Goal: Information Seeking & Learning: Learn about a topic

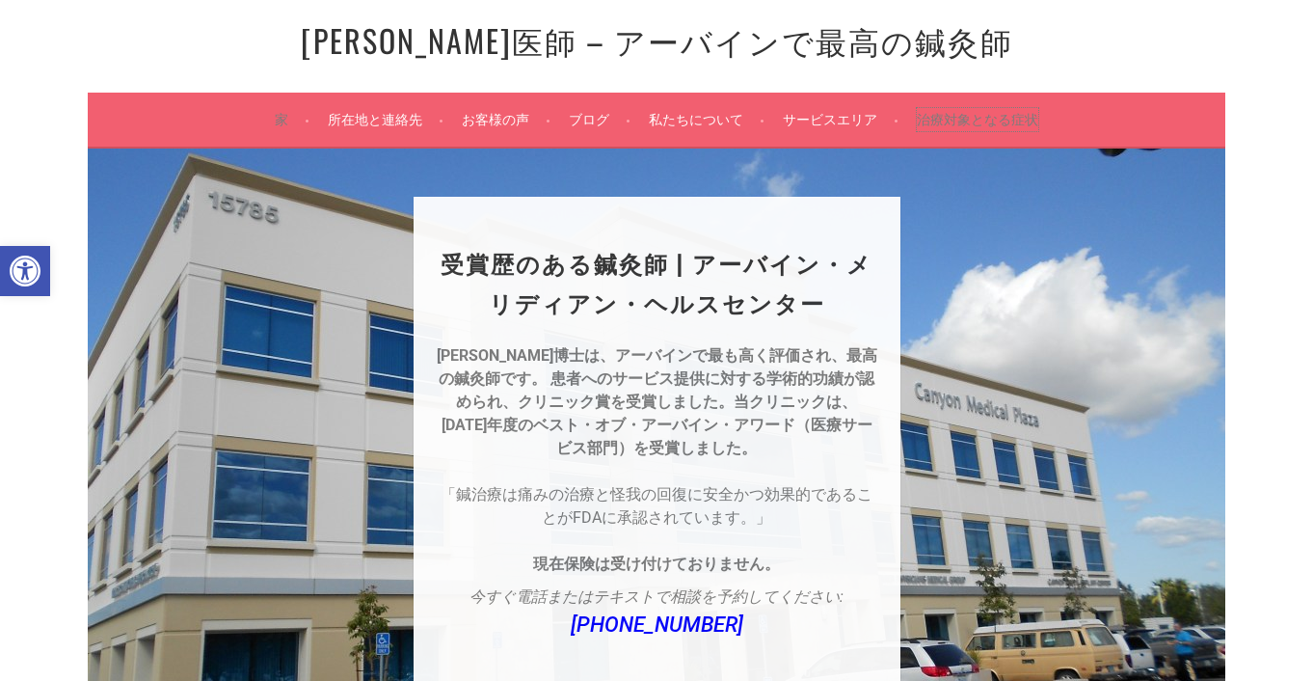
click at [976, 115] on font "治療対象となる症状" at bounding box center [977, 119] width 121 height 17
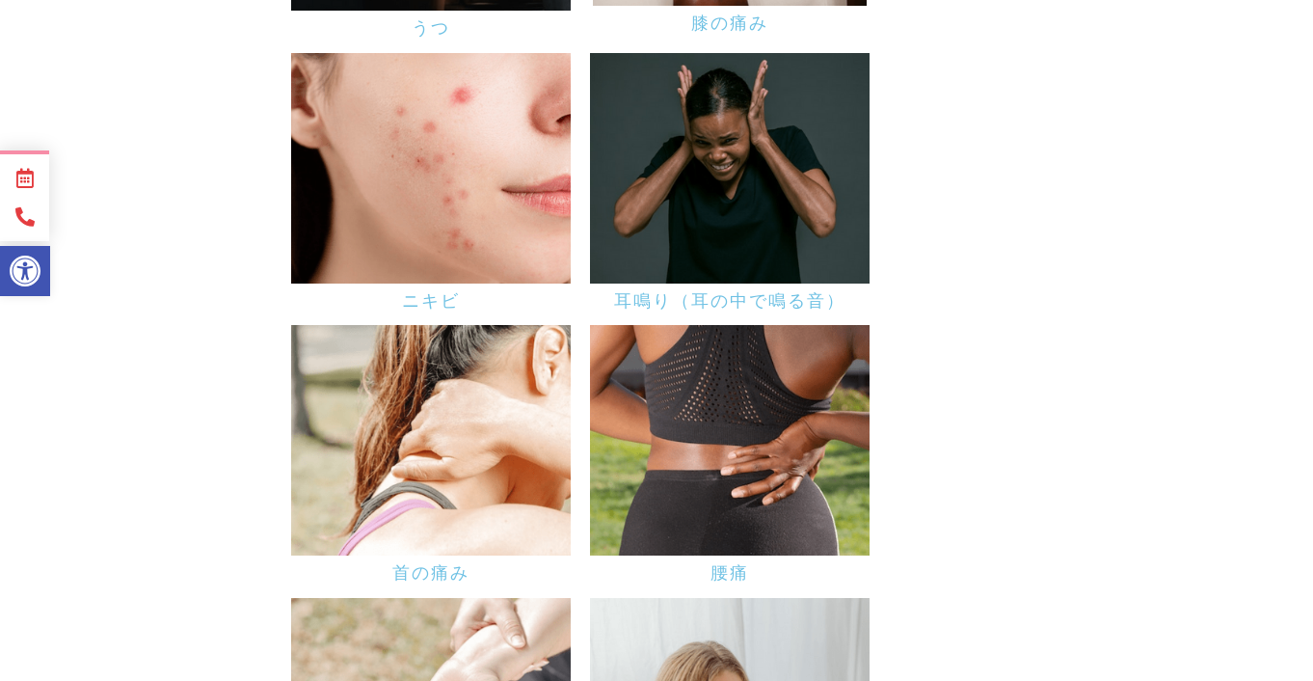
scroll to position [1724, 0]
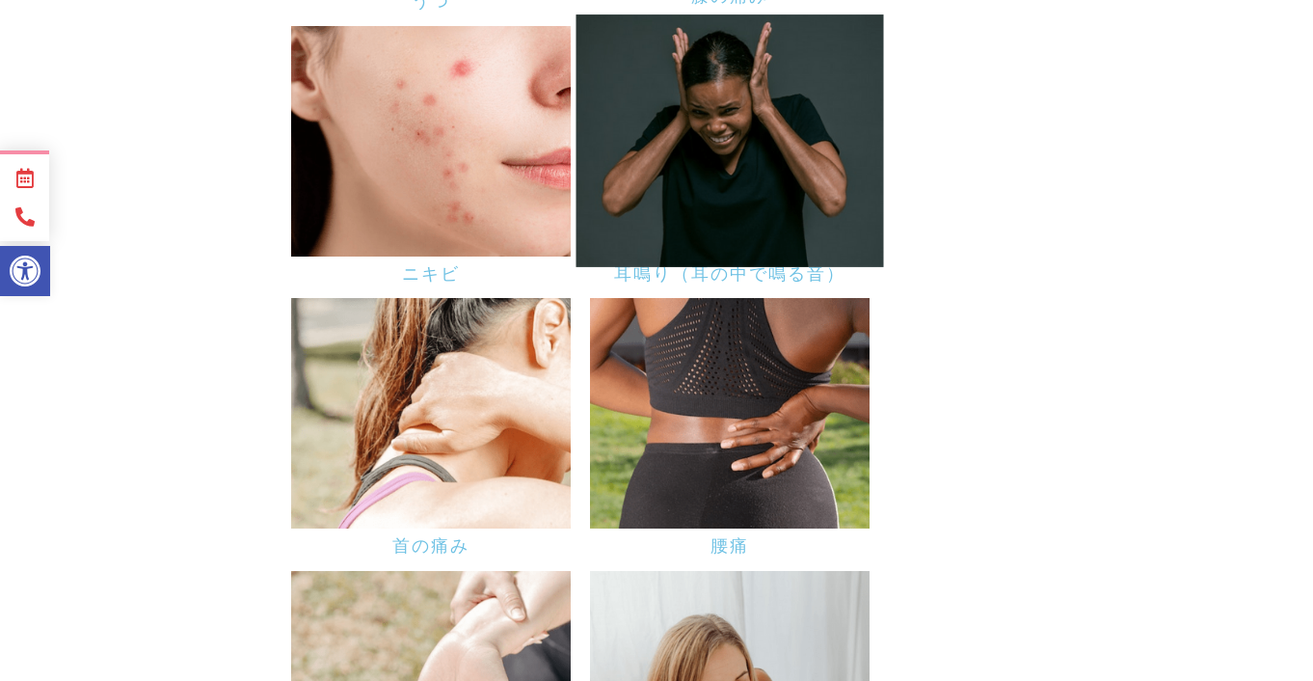
click at [784, 154] on img at bounding box center [730, 140] width 308 height 253
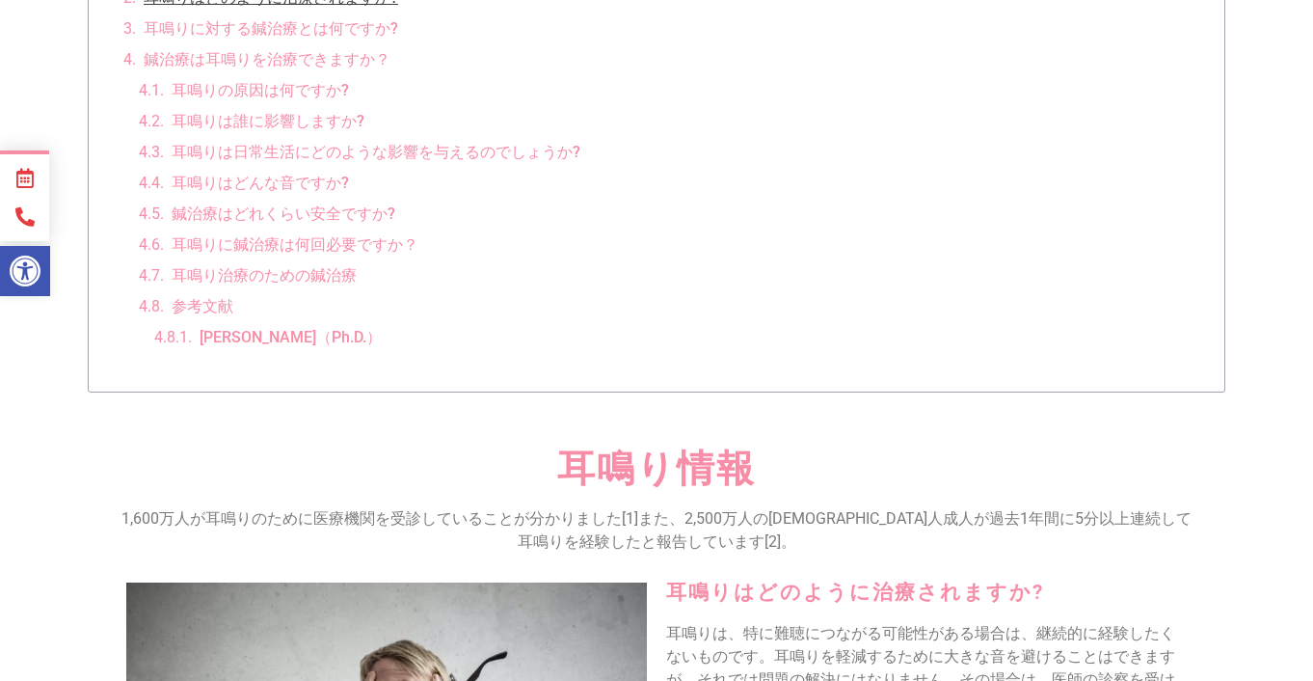
scroll to position [965, 0]
click at [300, 264] on font "耳鳴り治療のための鍼治療" at bounding box center [264, 273] width 185 height 18
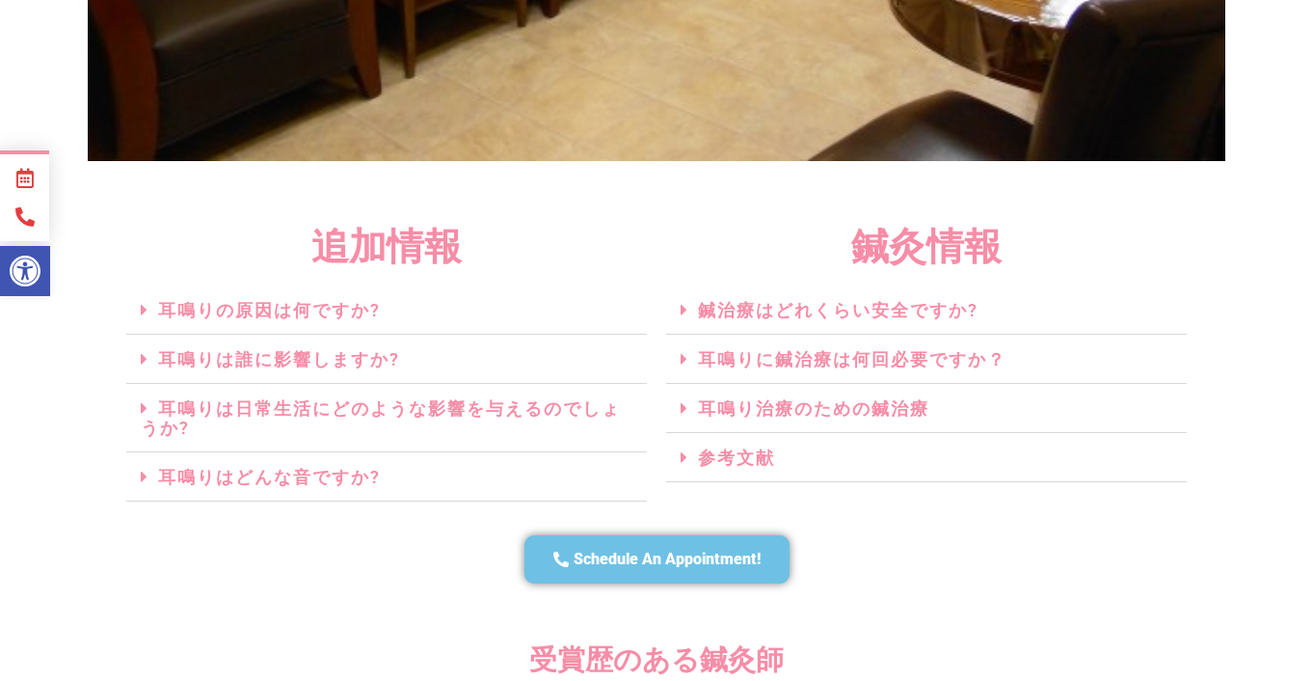
scroll to position [4241, 0]
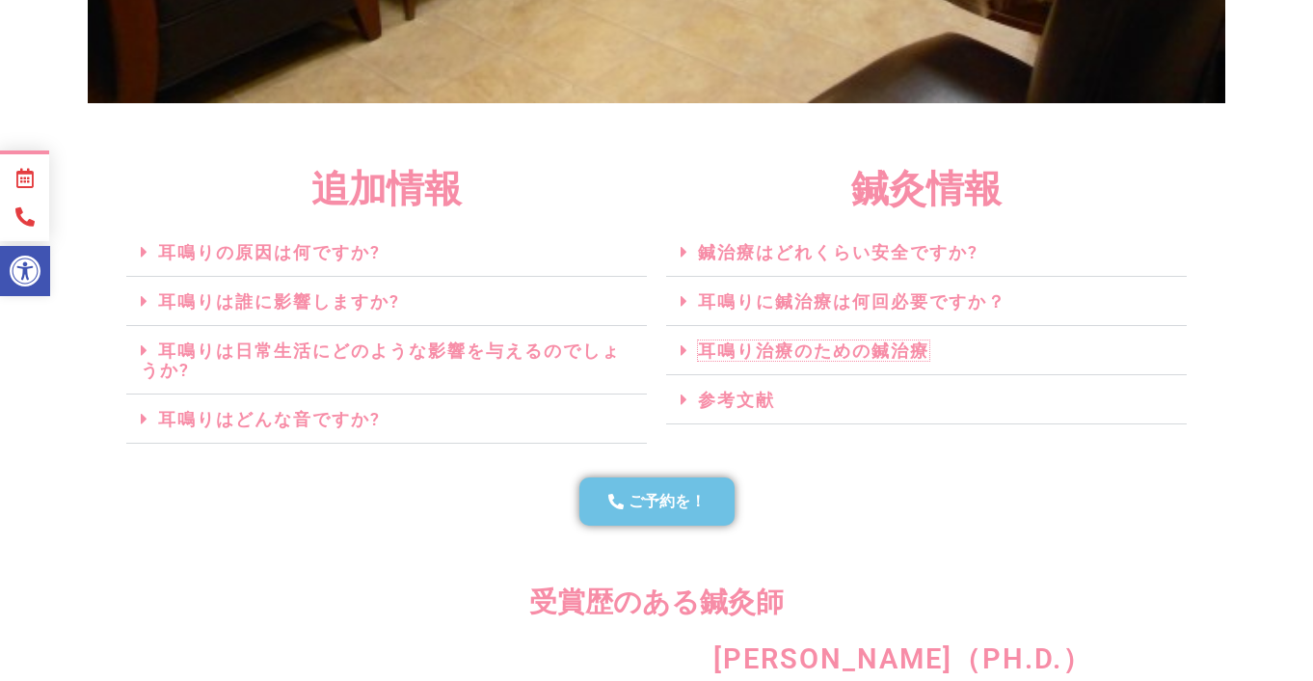
click at [789, 356] on font "耳鳴り治療のための鍼治療" at bounding box center [813, 350] width 231 height 20
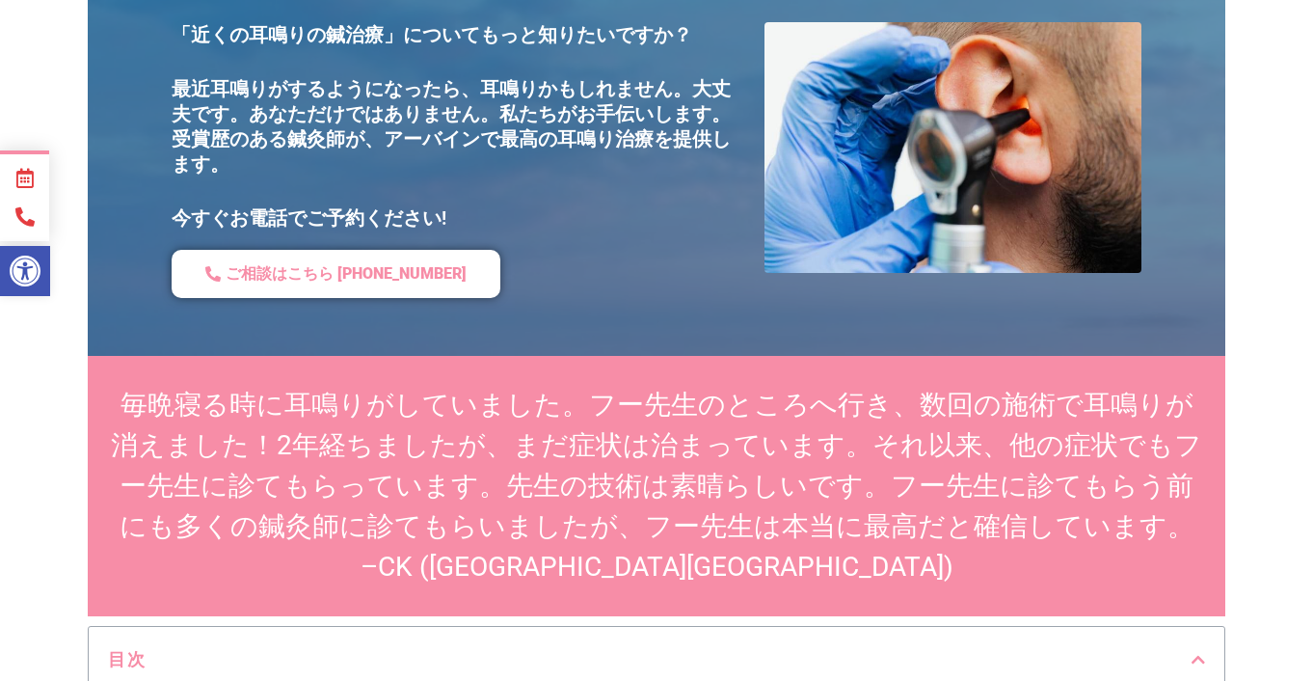
scroll to position [0, 0]
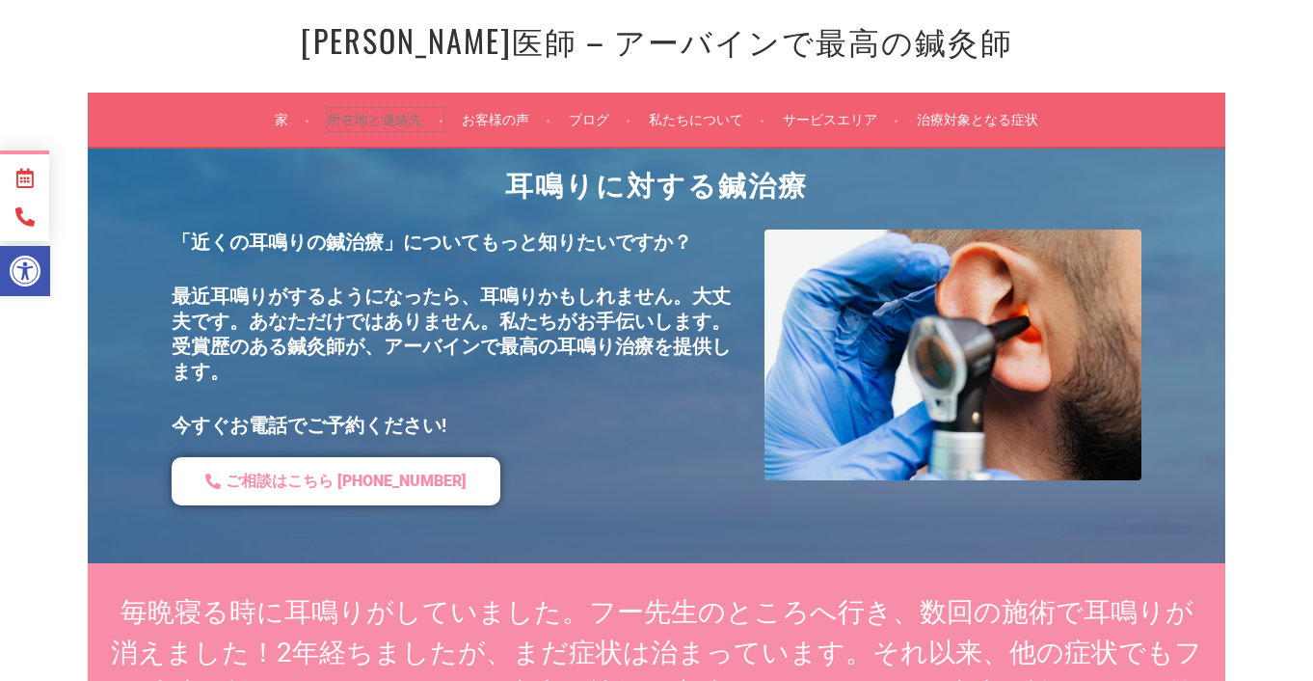
click at [371, 123] on font "所在地と連絡先" at bounding box center [375, 119] width 94 height 17
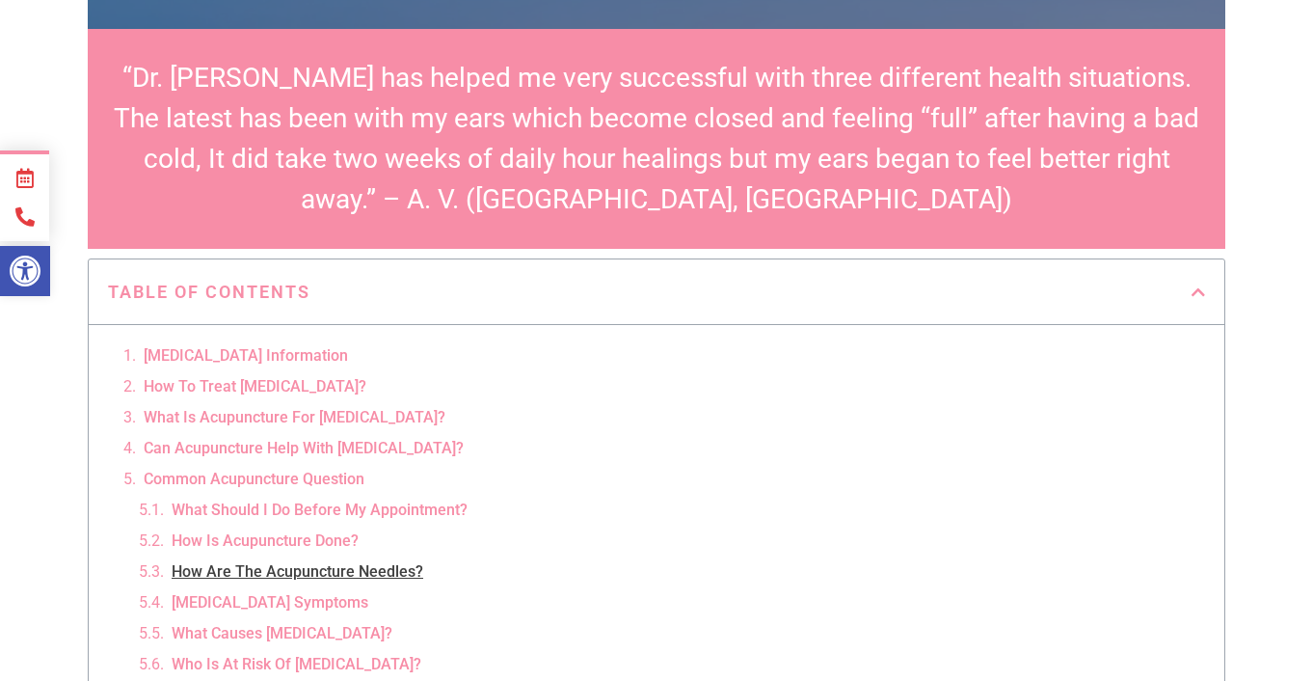
scroll to position [592, 0]
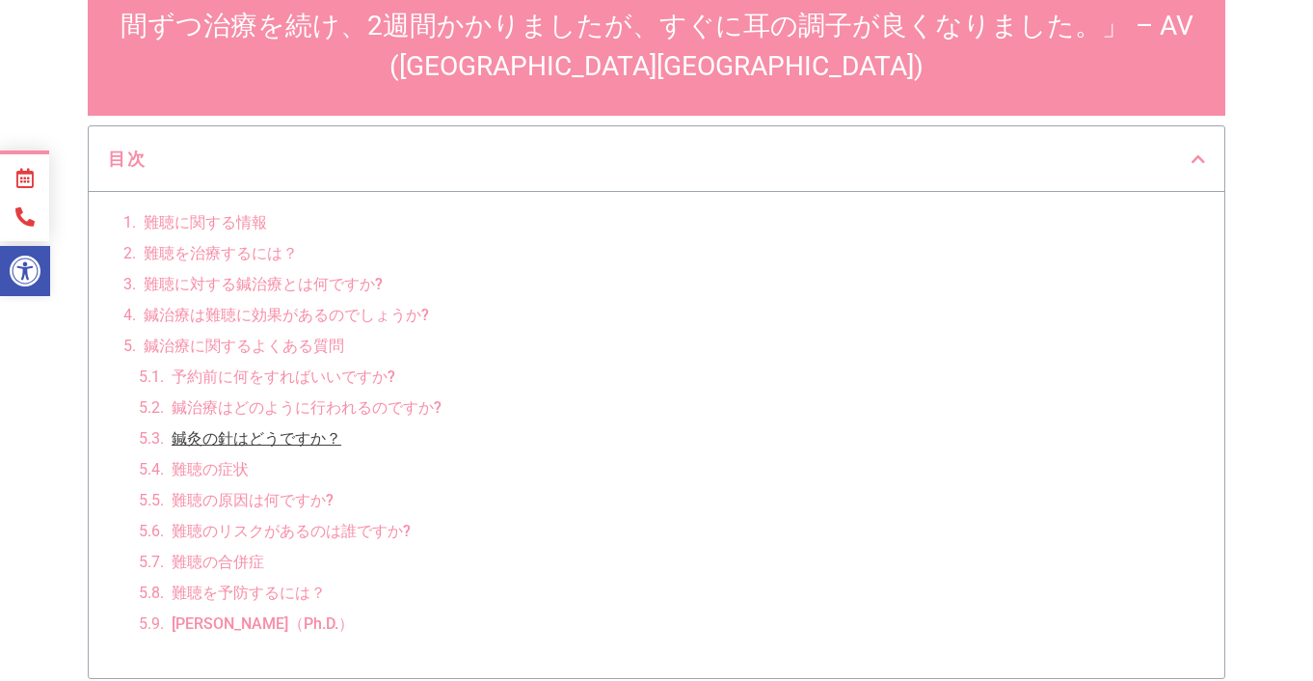
scroll to position [723, 0]
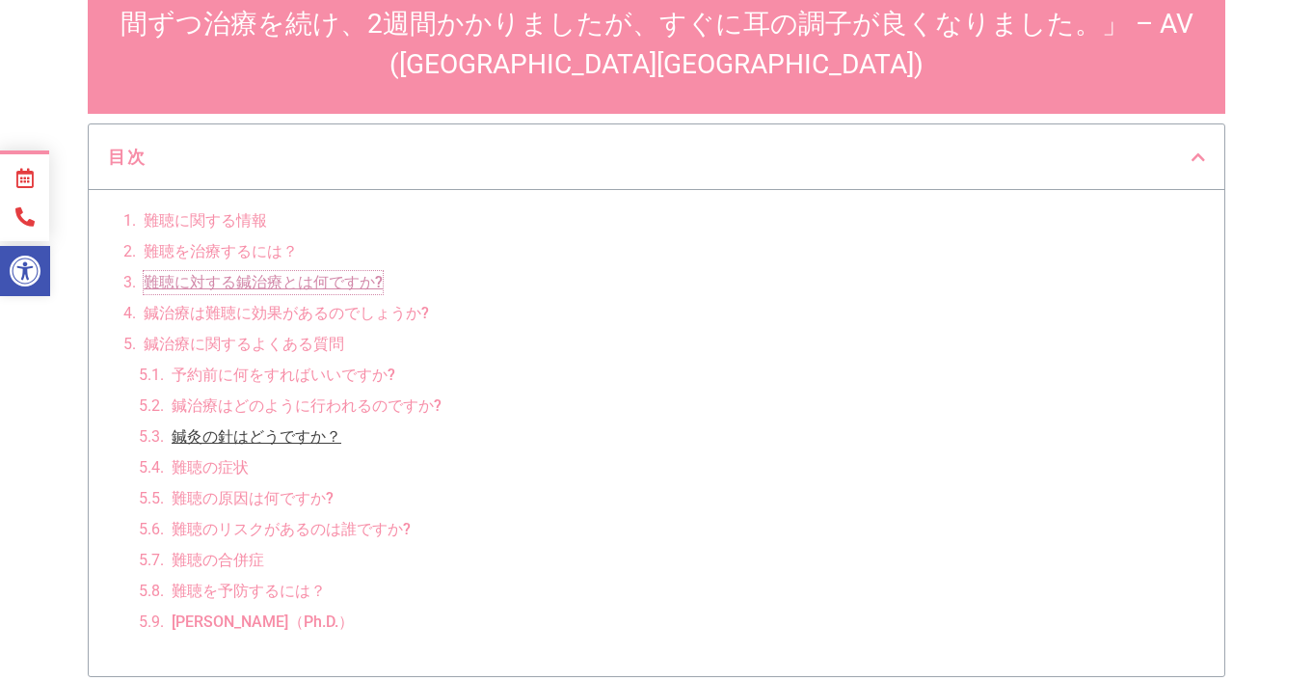
click at [171, 275] on font "難聴に対する鍼治療とは何ですか?" at bounding box center [263, 282] width 239 height 18
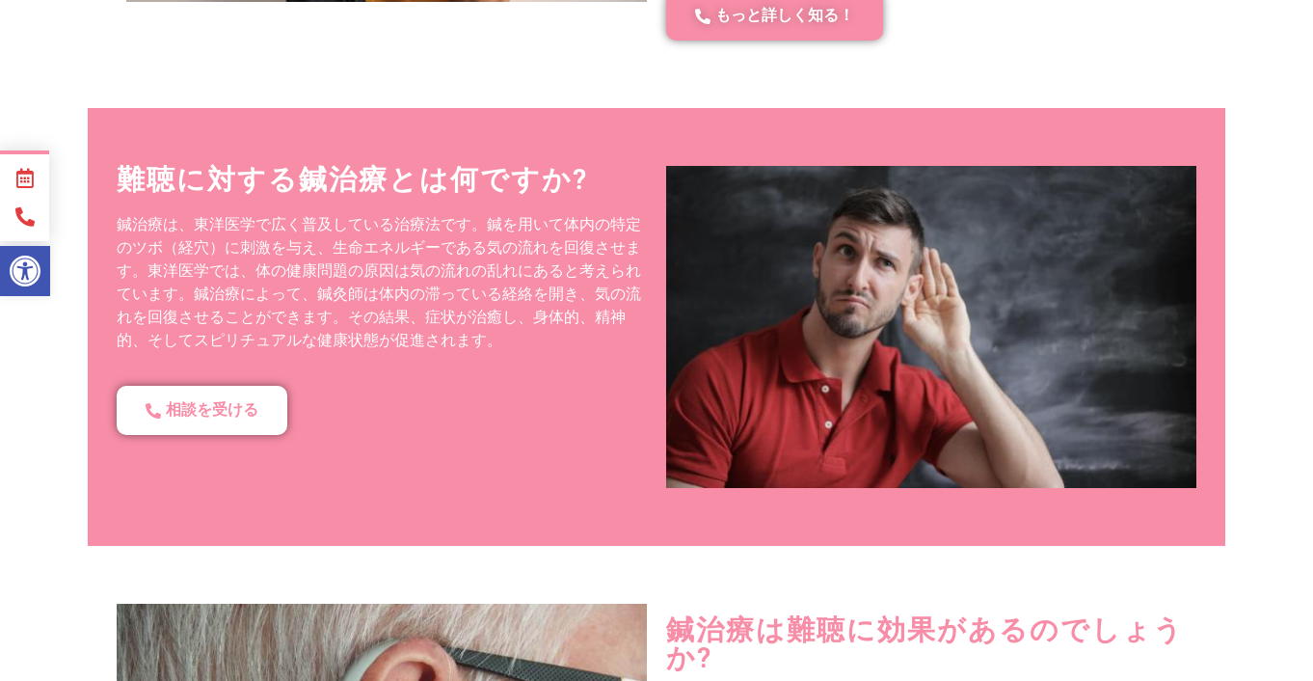
scroll to position [1981, 0]
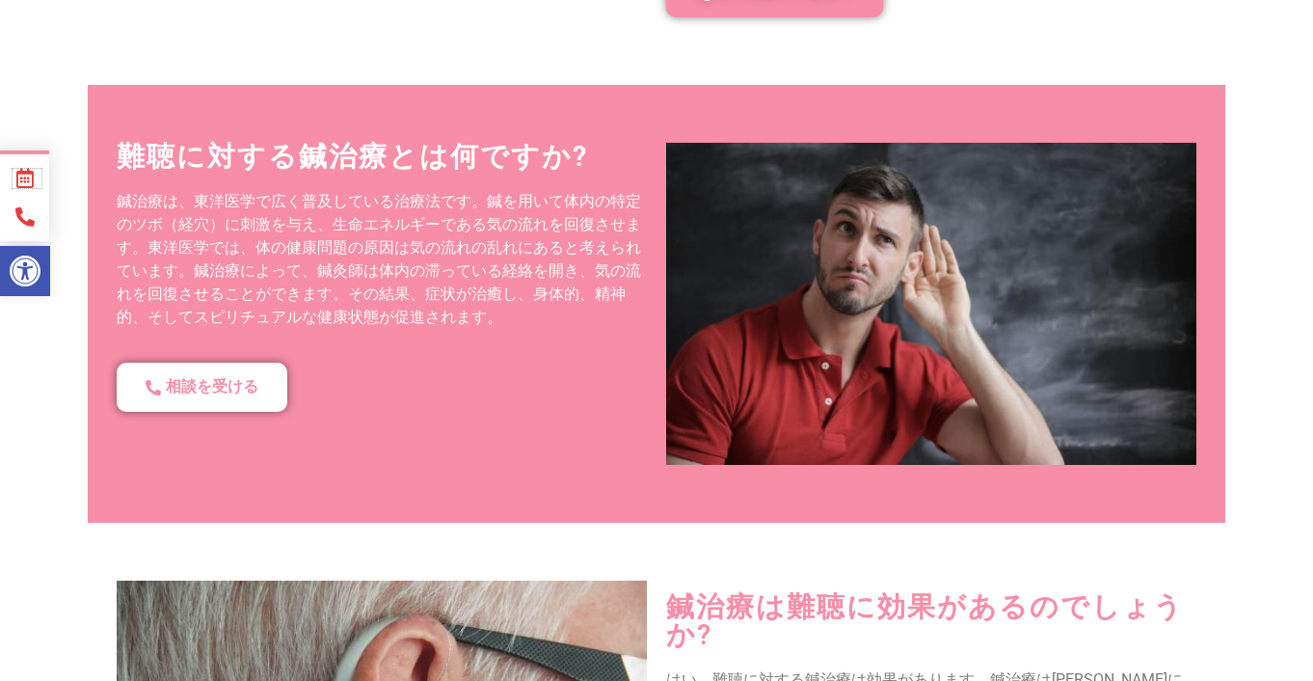
click at [30, 184] on icon at bounding box center [25, 178] width 24 height 19
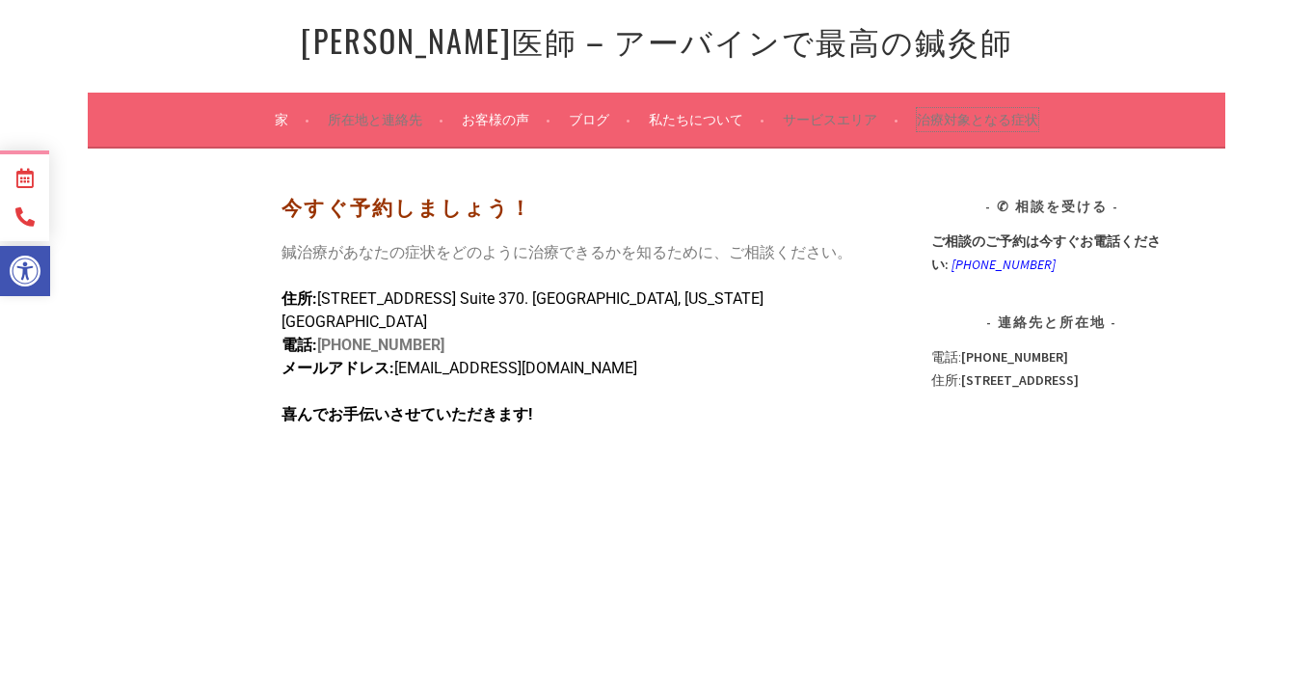
click at [959, 112] on font "治療対象となる症状" at bounding box center [977, 119] width 121 height 17
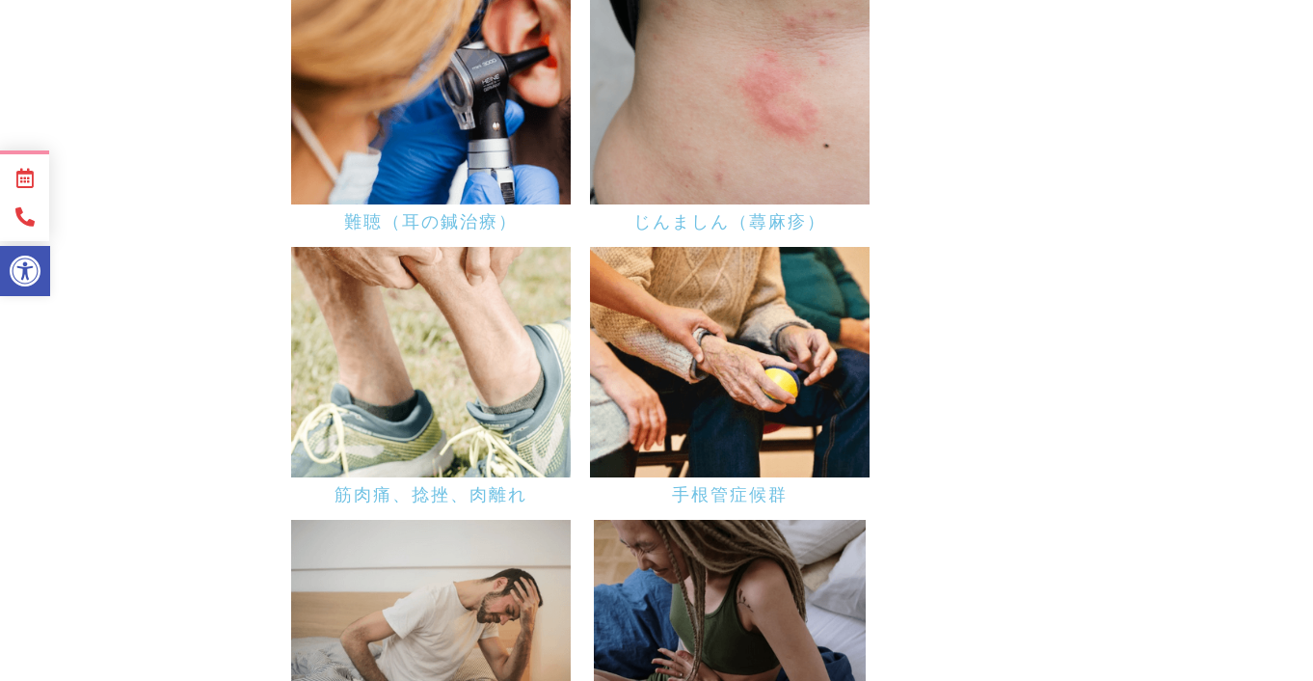
scroll to position [5010, 0]
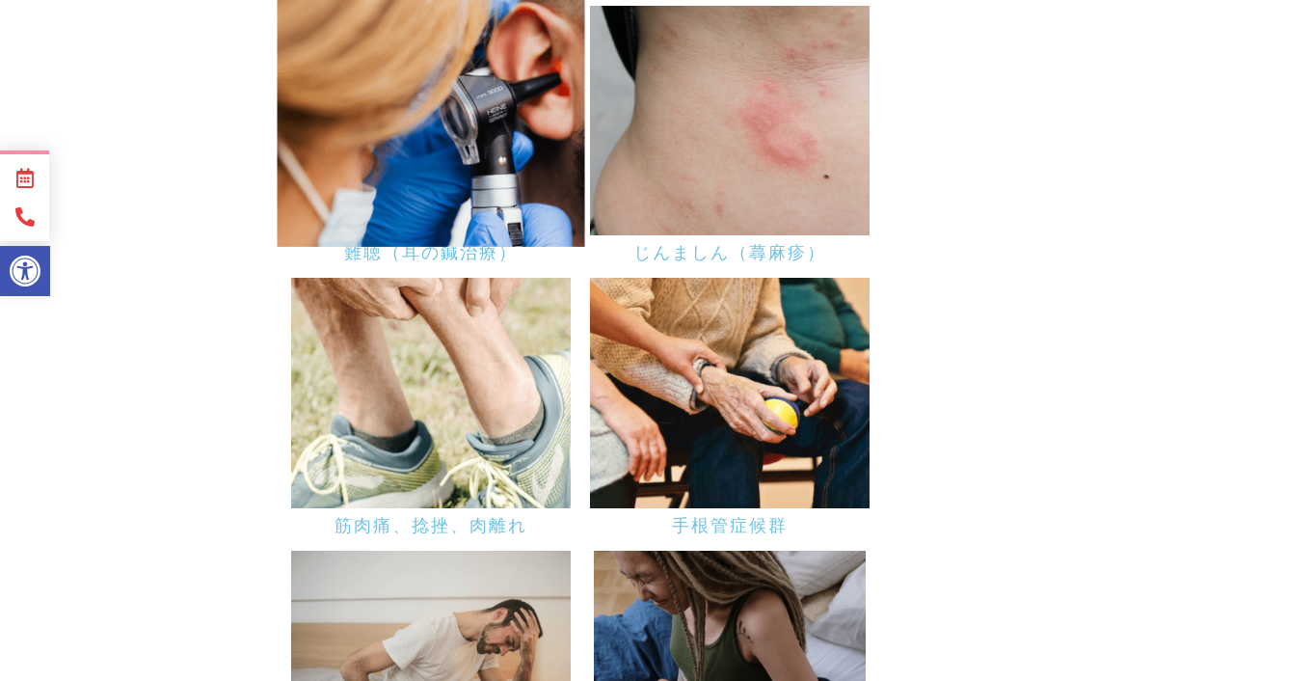
click at [408, 179] on img at bounding box center [432, 120] width 308 height 253
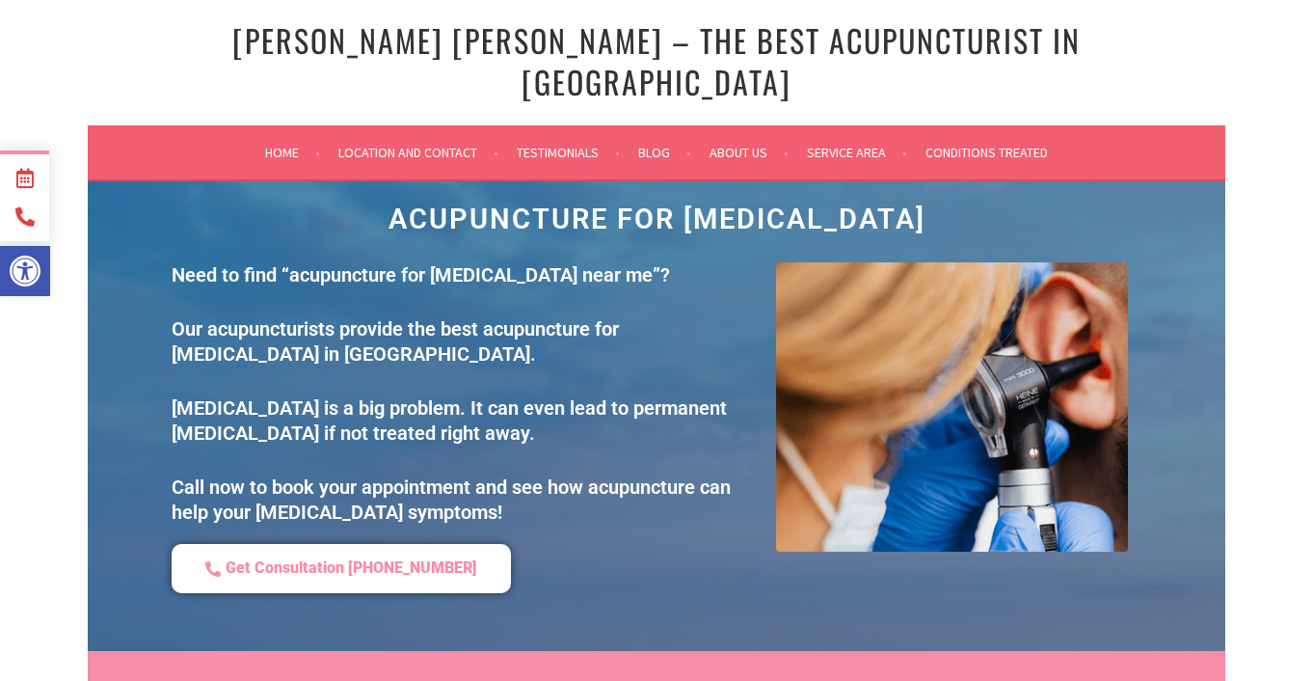
click at [133, 80] on div "Dr. [PERSON_NAME] – The Best Acupuncturist In [GEOGRAPHIC_DATA]" at bounding box center [657, 62] width 1138 height 125
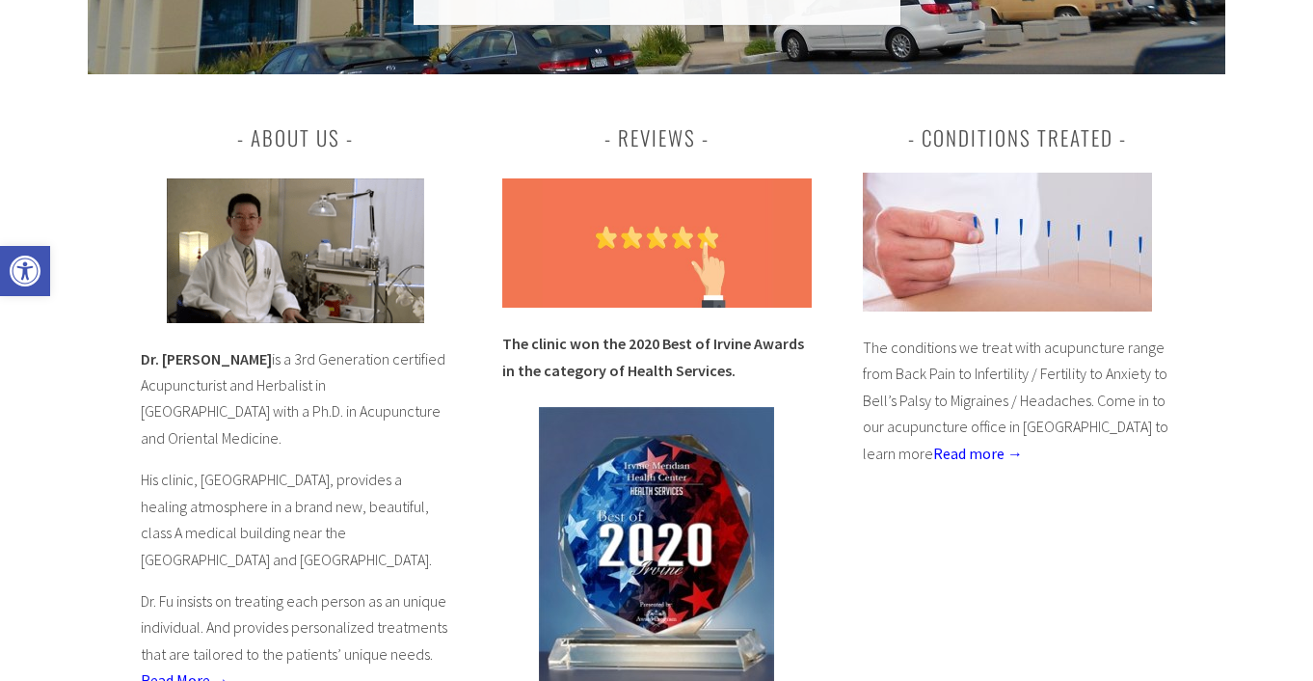
scroll to position [665, 0]
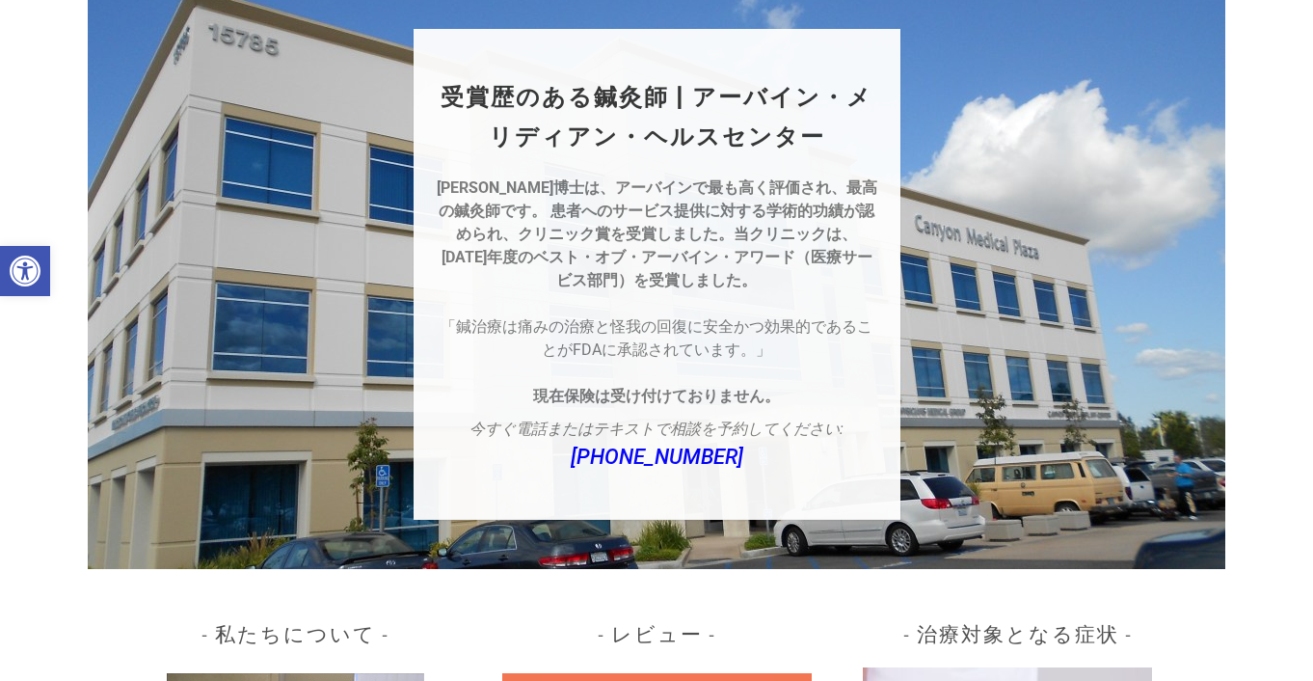
scroll to position [0, 0]
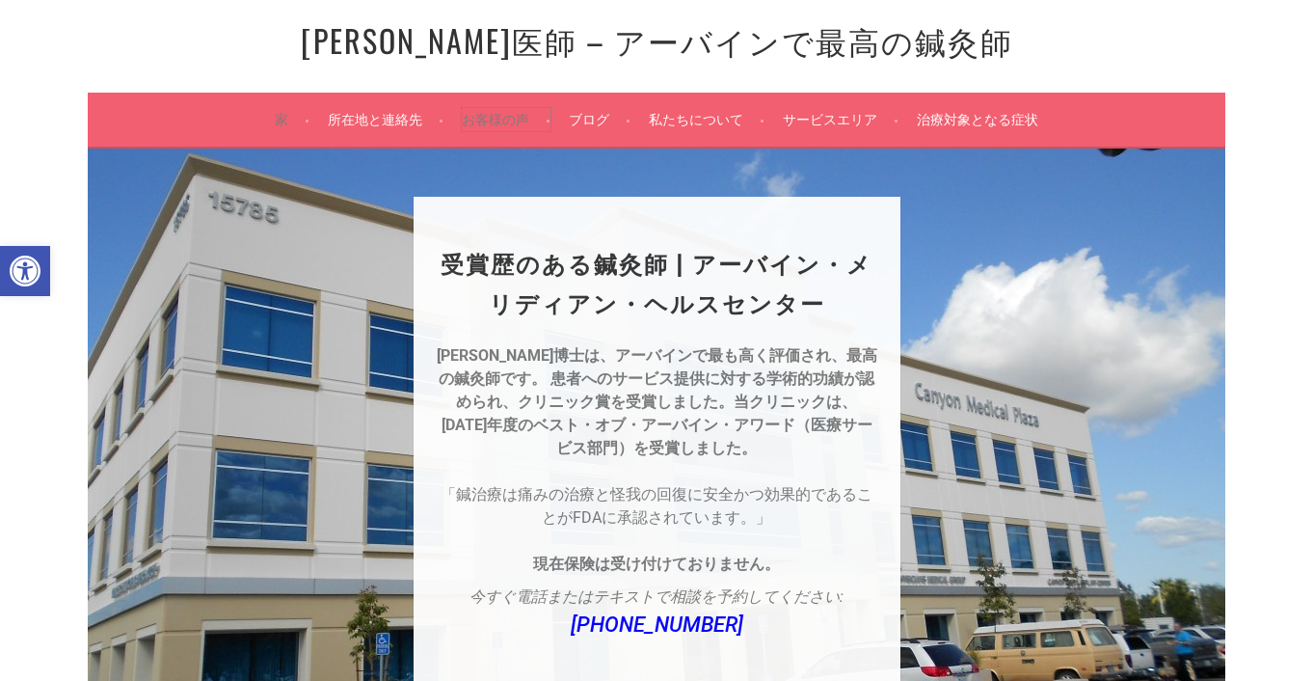
click at [492, 114] on font "お客様の声" at bounding box center [495, 119] width 67 height 17
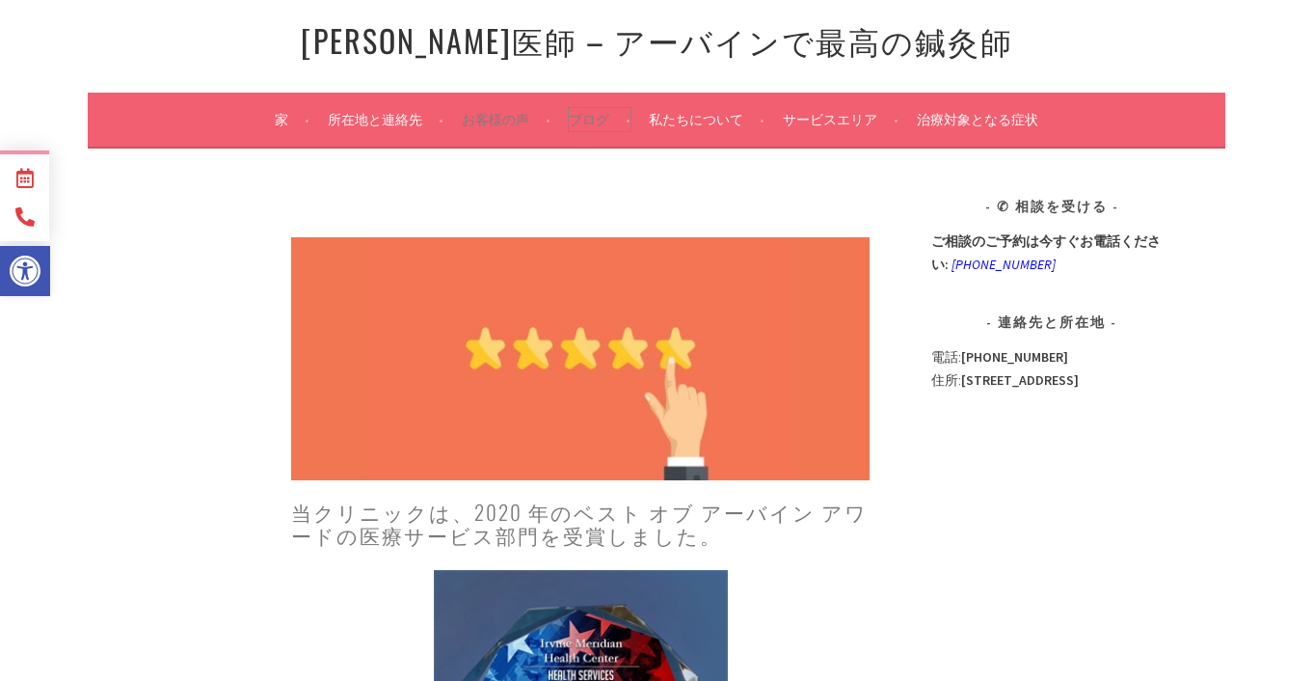
click at [591, 117] on font "ブログ" at bounding box center [589, 119] width 40 height 17
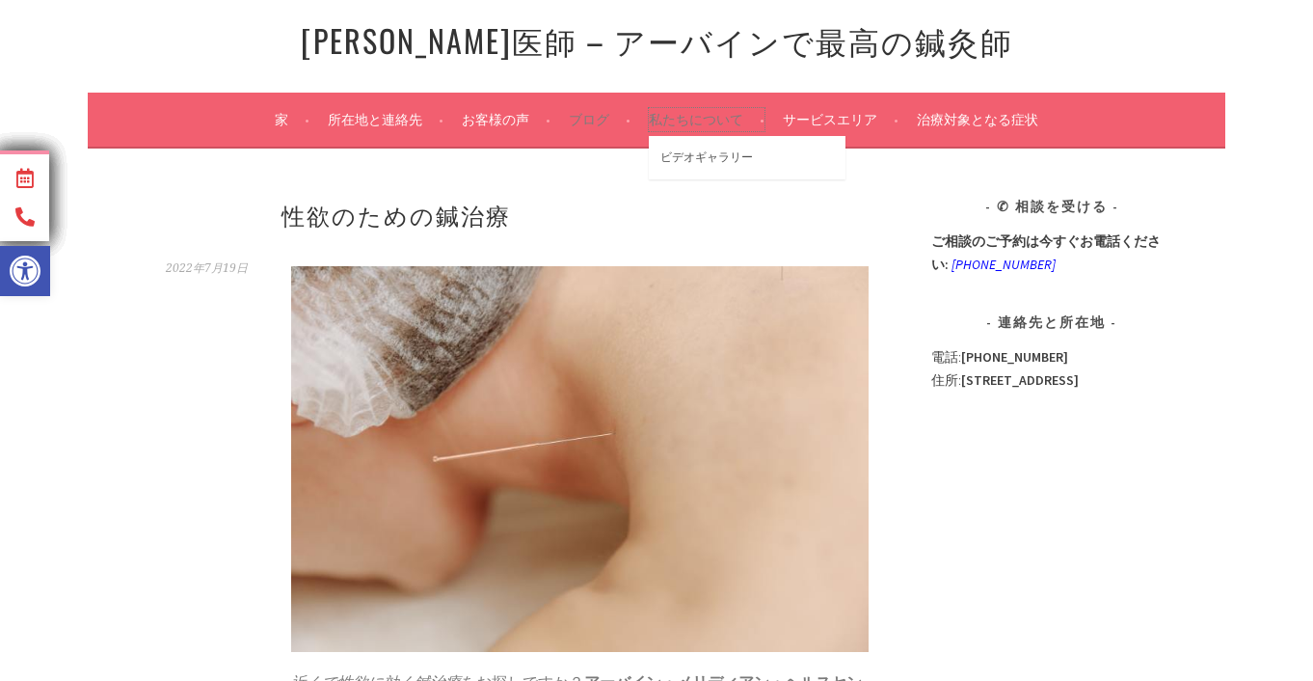
click at [703, 118] on font "私たちについて" at bounding box center [696, 119] width 94 height 17
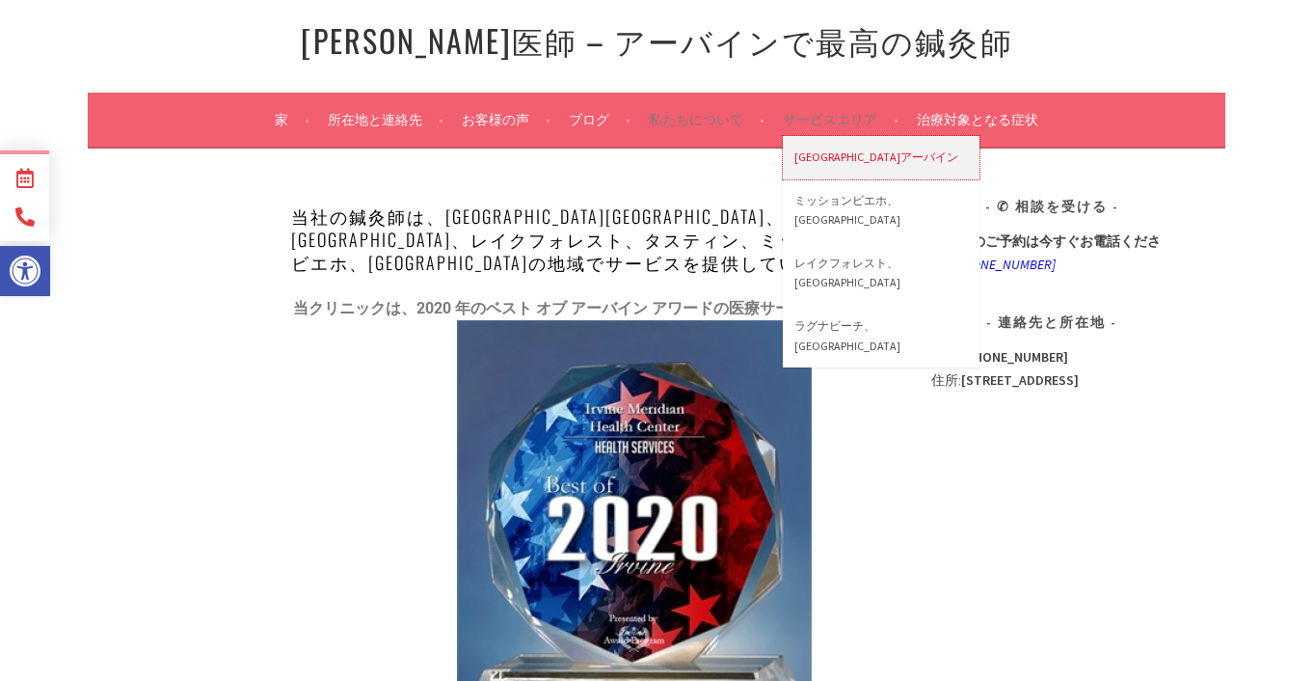
click at [822, 147] on link "[GEOGRAPHIC_DATA]アーバイン" at bounding box center [881, 157] width 197 height 43
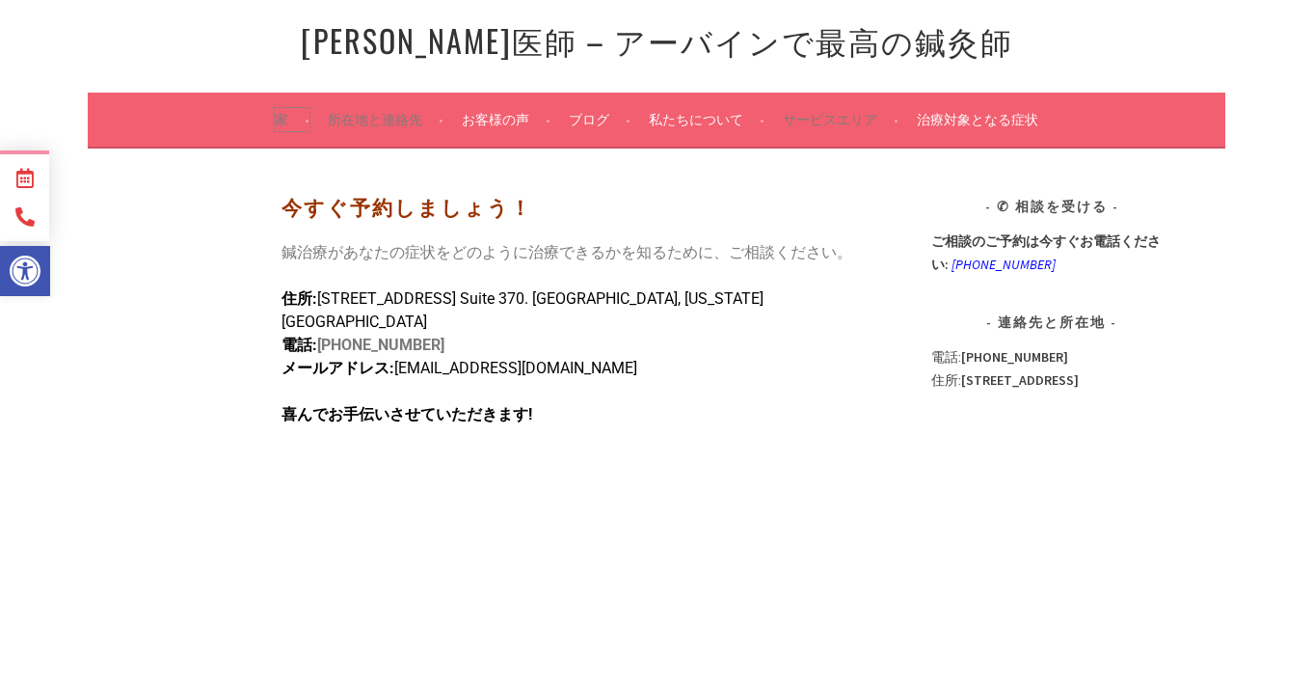
click at [287, 120] on font "家" at bounding box center [281, 119] width 13 height 17
